Goal: Task Accomplishment & Management: Manage account settings

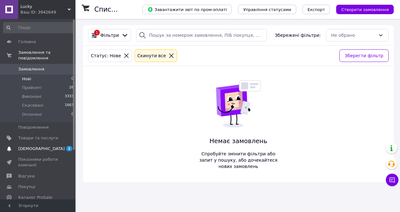
click at [65, 146] on span "2 0" at bounding box center [66, 149] width 17 height 6
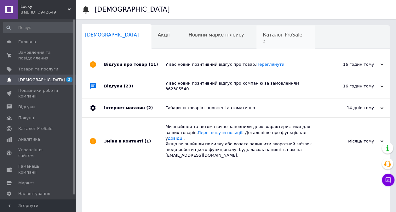
click at [256, 43] on div "Каталог ProSale 2" at bounding box center [285, 37] width 58 height 24
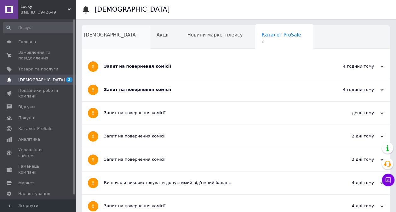
click at [99, 37] on span "[DEMOGRAPHIC_DATA]" at bounding box center [111, 35] width 54 height 6
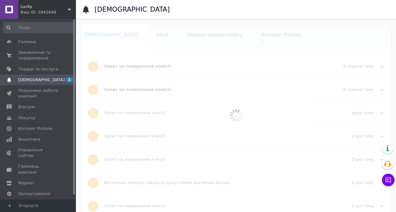
scroll to position [0, 3]
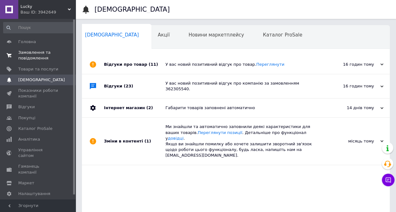
click at [35, 53] on span "Замовлення та повідомлення" at bounding box center [38, 55] width 40 height 11
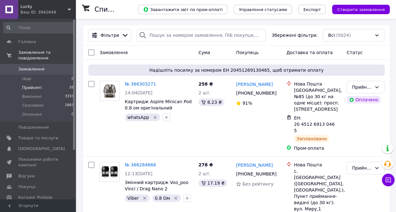
click at [52, 83] on li "Прийняті 28" at bounding box center [38, 87] width 77 height 9
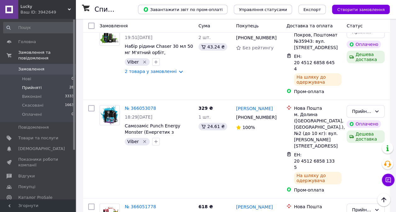
scroll to position [1182, 0]
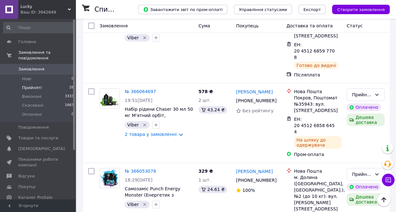
click at [39, 184] on span "Покупці" at bounding box center [38, 187] width 40 height 6
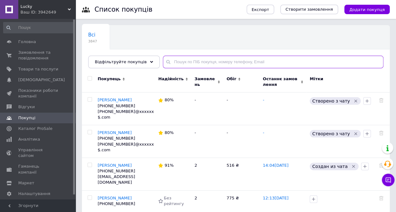
click at [175, 62] on input "text" at bounding box center [273, 62] width 220 height 13
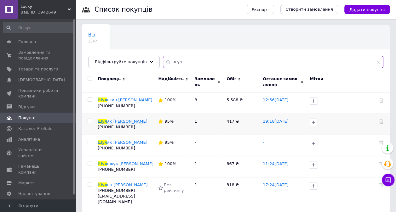
type input "шул"
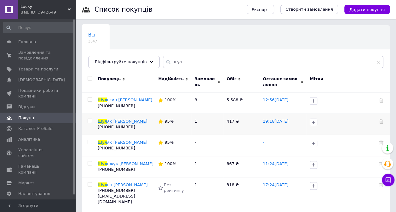
click at [110, 122] on span "як Катя" at bounding box center [127, 121] width 40 height 5
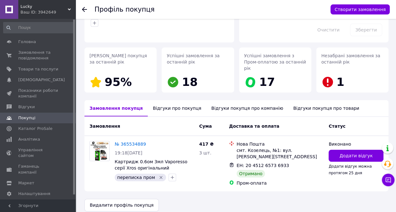
scroll to position [68, 0]
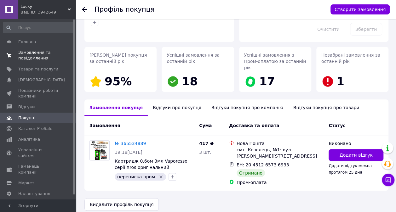
click at [27, 54] on span "Замовлення та повідомлення" at bounding box center [38, 55] width 40 height 11
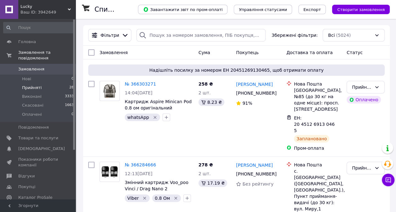
click at [44, 83] on li "Прийняті 28" at bounding box center [38, 87] width 77 height 9
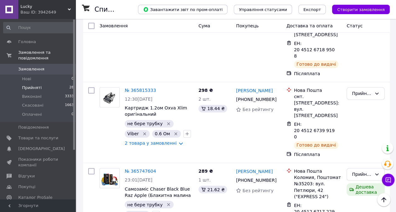
scroll to position [1559, 0]
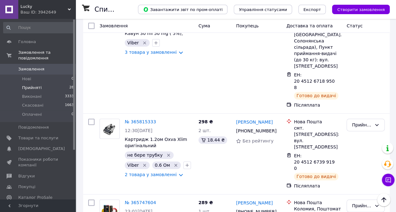
click at [361, 120] on li "Виконано" at bounding box center [365, 118] width 37 height 11
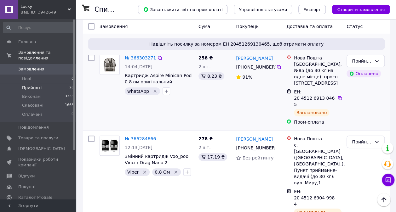
scroll to position [17, 0]
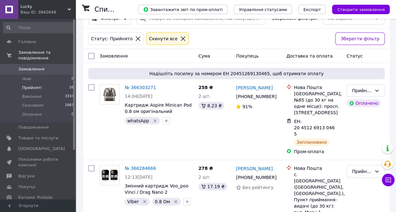
click at [52, 66] on span "Замовлення" at bounding box center [38, 69] width 40 height 6
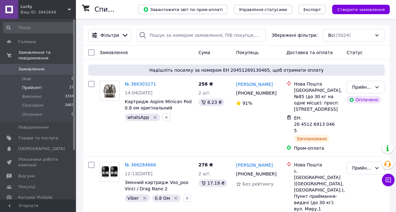
click at [55, 83] on li "Прийняті 27" at bounding box center [38, 87] width 77 height 9
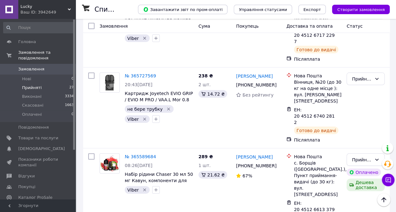
scroll to position [1763, 0]
click at [358, 73] on li "Виконано" at bounding box center [365, 71] width 37 height 11
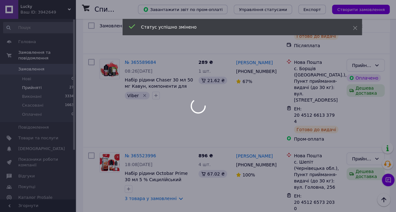
scroll to position [1857, 0]
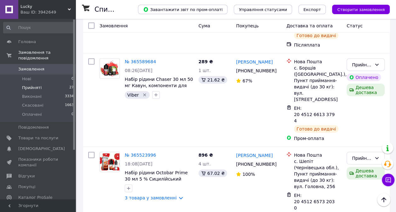
click at [48, 66] on span "Замовлення" at bounding box center [38, 69] width 40 height 6
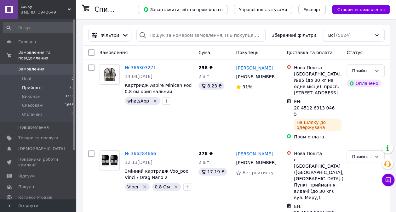
click at [41, 83] on li "Прийняті 25" at bounding box center [38, 87] width 77 height 9
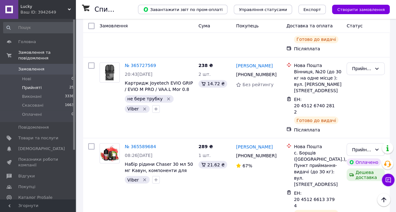
scroll to position [1668, 0]
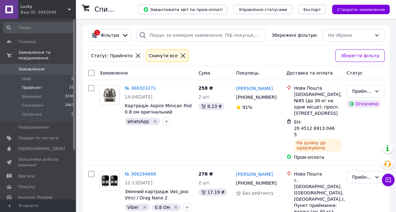
click at [59, 67] on link "Замовлення 0" at bounding box center [38, 69] width 77 height 11
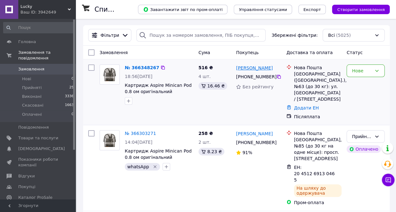
click at [253, 70] on link "[PERSON_NAME]" at bounding box center [254, 68] width 37 height 6
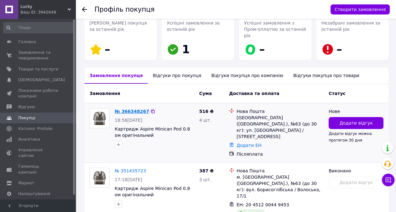
scroll to position [87, 0]
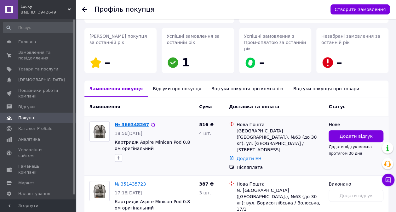
click at [128, 122] on link "№ 366348267" at bounding box center [132, 124] width 34 height 5
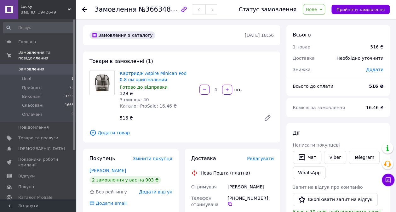
click at [56, 66] on link "Замовлення 0" at bounding box center [38, 69] width 77 height 11
